Goal: Information Seeking & Learning: Learn about a topic

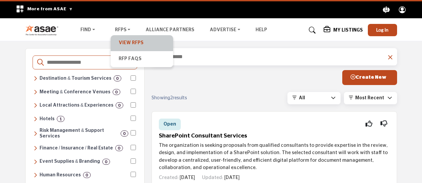
click at [128, 40] on link "View RFPs" at bounding box center [142, 43] width 56 height 9
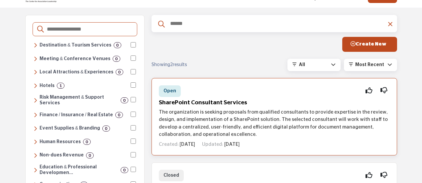
scroll to position [33, 0]
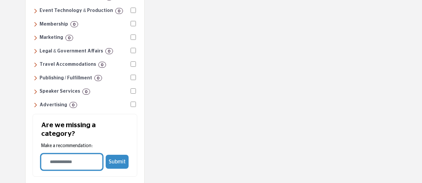
click at [63, 154] on input "Category Name" at bounding box center [71, 162] width 61 height 16
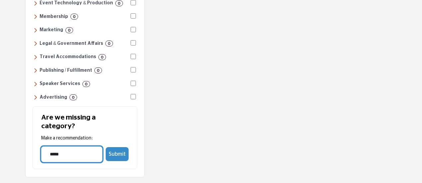
scroll to position [298, 0]
type input "**********"
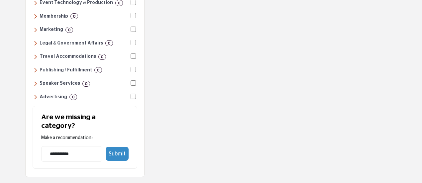
click at [115, 147] on button "Submit" at bounding box center [117, 154] width 23 height 14
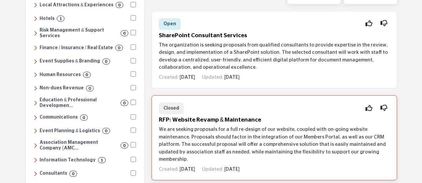
scroll to position [100, 0]
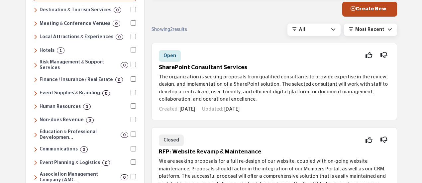
click at [44, 48] on h6 "Hotels" at bounding box center [47, 51] width 15 height 6
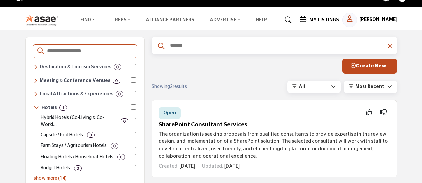
scroll to position [0, 0]
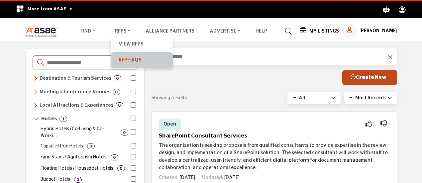
click at [125, 57] on link "RFP FAQs" at bounding box center [142, 60] width 56 height 9
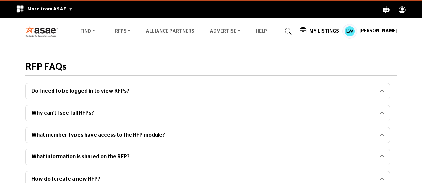
click at [118, 89] on button "Do I need to be logged in to view RFPs?" at bounding box center [203, 91] width 354 height 16
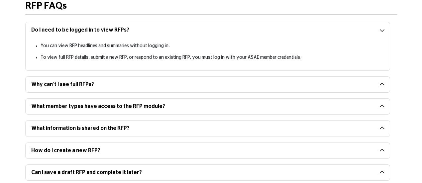
click at [69, 84] on button "Why can’t I see full RFPs?" at bounding box center [203, 85] width 354 height 16
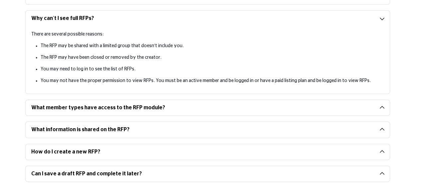
scroll to position [128, 0]
